Goal: Information Seeking & Learning: Learn about a topic

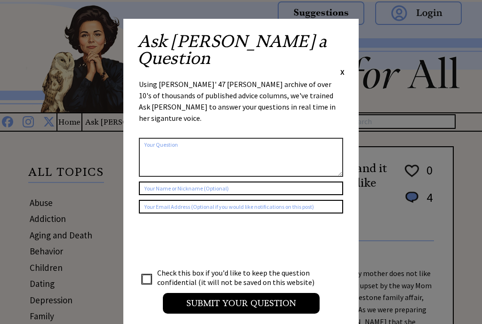
click at [344, 67] on span "X" at bounding box center [342, 71] width 4 height 9
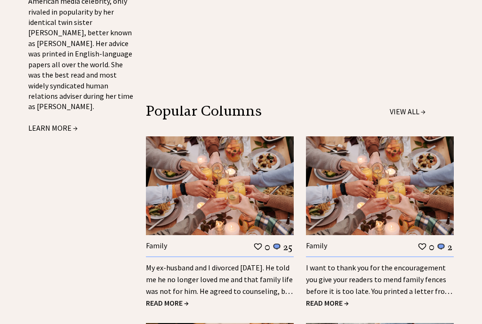
scroll to position [1098, 0]
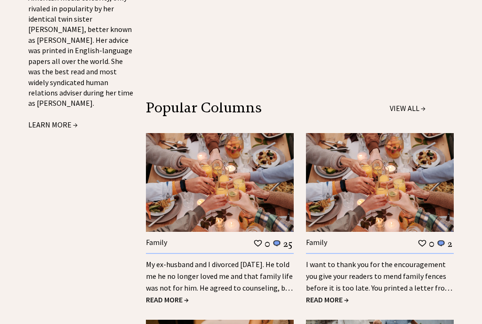
click at [171, 295] on span "READ MORE →" at bounding box center [167, 299] width 43 height 9
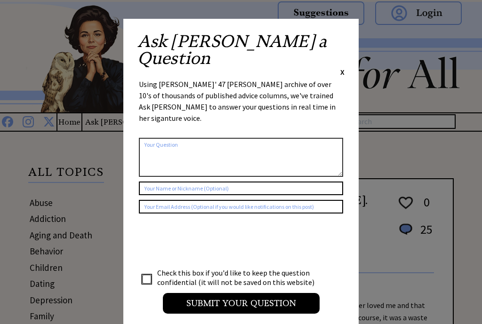
click at [344, 67] on span "X" at bounding box center [342, 71] width 4 height 9
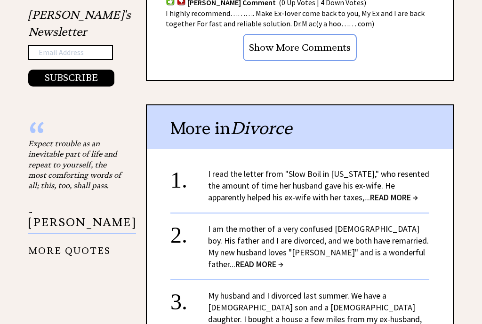
scroll to position [994, 0]
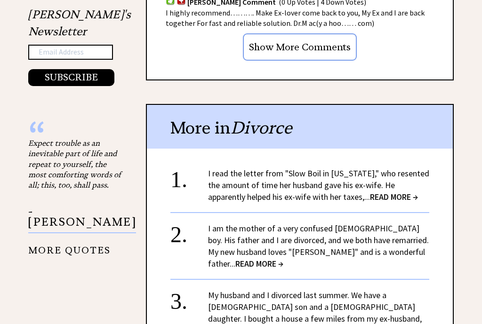
click at [235, 258] on span "READ MORE →" at bounding box center [259, 263] width 48 height 11
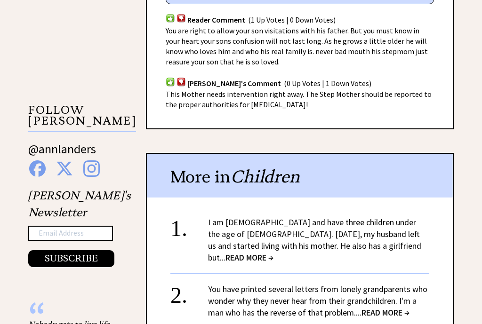
scroll to position [813, 0]
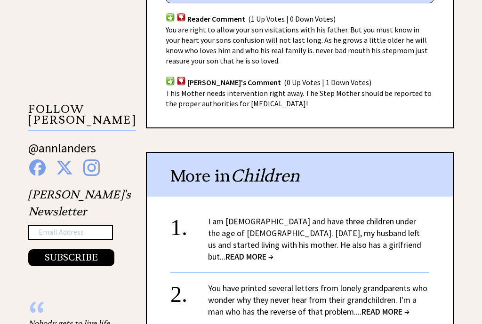
click at [273, 251] on span "READ MORE →" at bounding box center [249, 256] width 48 height 11
